Goal: Task Accomplishment & Management: Manage account settings

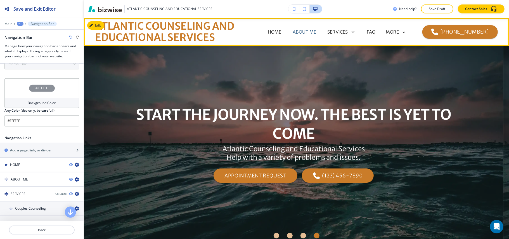
click at [308, 31] on p "ABOUT ME" at bounding box center [304, 32] width 23 height 7
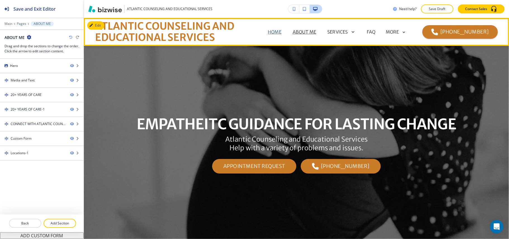
click at [274, 32] on p "HOME" at bounding box center [275, 32] width 14 height 7
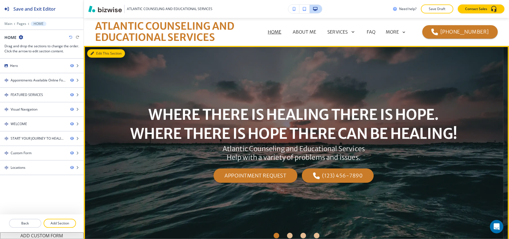
click at [102, 51] on button "Edit This Section" at bounding box center [106, 53] width 38 height 8
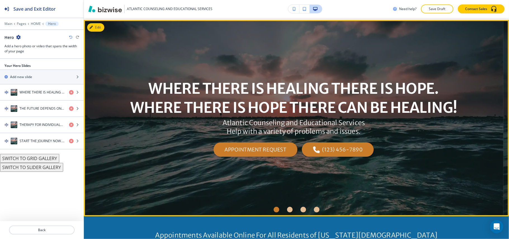
scroll to position [28, 0]
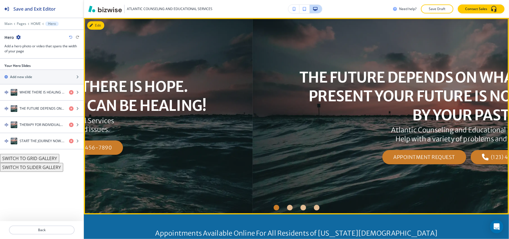
drag, startPoint x: 473, startPoint y: 105, endPoint x: 172, endPoint y: 101, distance: 301.0
click at [169, 101] on div "WHERE THERE IS HEALING THERE IS HOPE. WHERE THERE IS HOPE THERE CAN BE HEALING!…" at bounding box center [42, 115] width 419 height 167
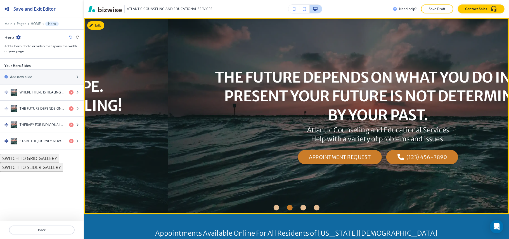
drag, startPoint x: 310, startPoint y: 92, endPoint x: 500, endPoint y: 92, distance: 190.6
click at [500, 92] on p "THE FUTURE DEPENDS ON WHAT YOU DO IN THE PRESENT YOUR FUTURE IS NOT DETERMINED …" at bounding box center [378, 96] width 327 height 57
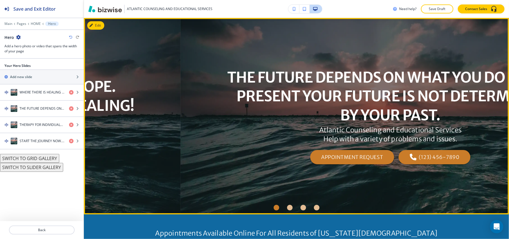
drag, startPoint x: 474, startPoint y: 96, endPoint x: 123, endPoint y: 98, distance: 350.7
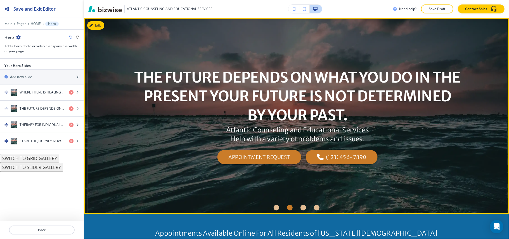
drag, startPoint x: 459, startPoint y: 96, endPoint x: 223, endPoint y: 103, distance: 236.0
click at [227, 102] on p "THE FUTURE DEPENDS ON WHAT YOU DO IN THE PRESENT YOUR FUTURE IS NOT DETERMINED …" at bounding box center [297, 96] width 327 height 57
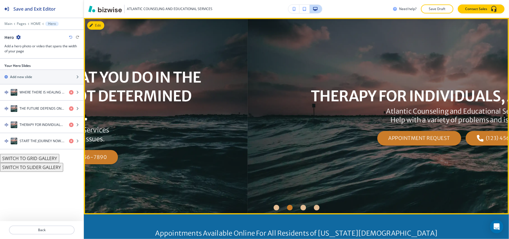
drag, startPoint x: 472, startPoint y: 116, endPoint x: 139, endPoint y: 120, distance: 333.1
click at [182, 119] on div "THE FUTURE DEPENDS ON WHAT YOU DO IN THE PRESENT YOUR FUTURE IS NOT DETERMINED …" at bounding box center [37, 115] width 419 height 167
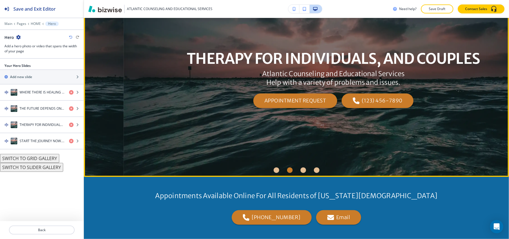
scroll to position [177, 0]
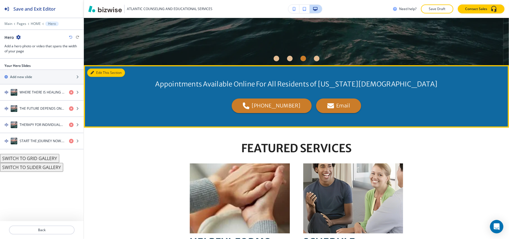
click at [96, 74] on button "Edit This Section" at bounding box center [106, 72] width 38 height 8
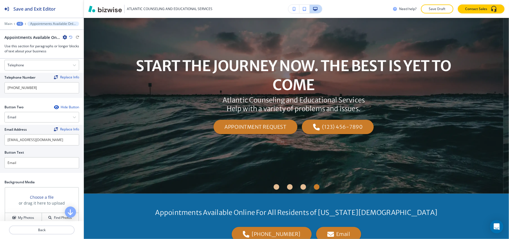
scroll to position [0, 0]
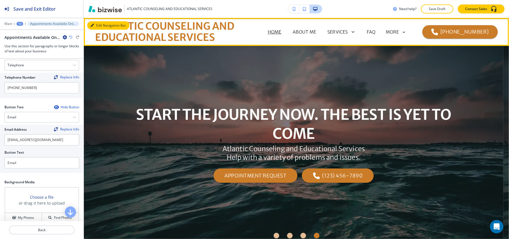
click at [113, 25] on button "Edit Navigation Bar" at bounding box center [108, 25] width 42 height 8
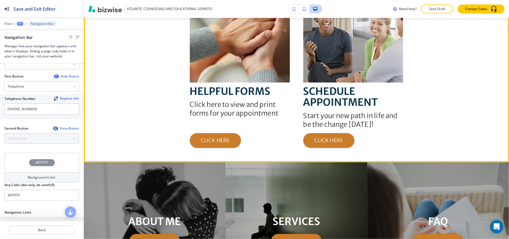
scroll to position [261, 0]
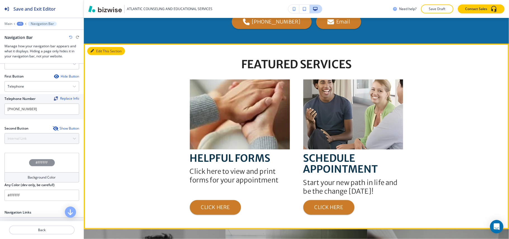
click at [101, 49] on button "Edit This Section" at bounding box center [106, 51] width 38 height 8
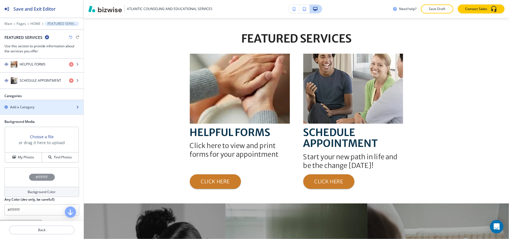
scroll to position [224, 0]
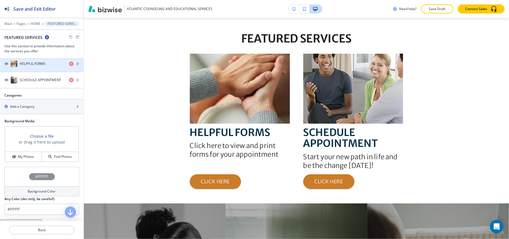
click at [30, 64] on h4 "HELPFUL FORMS" at bounding box center [33, 63] width 26 height 5
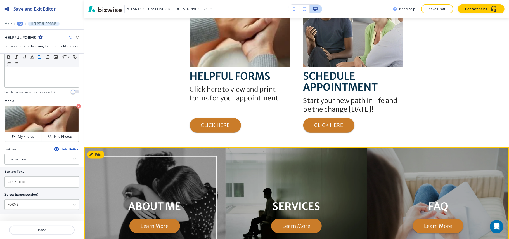
scroll to position [359, 0]
